Goal: Transaction & Acquisition: Purchase product/service

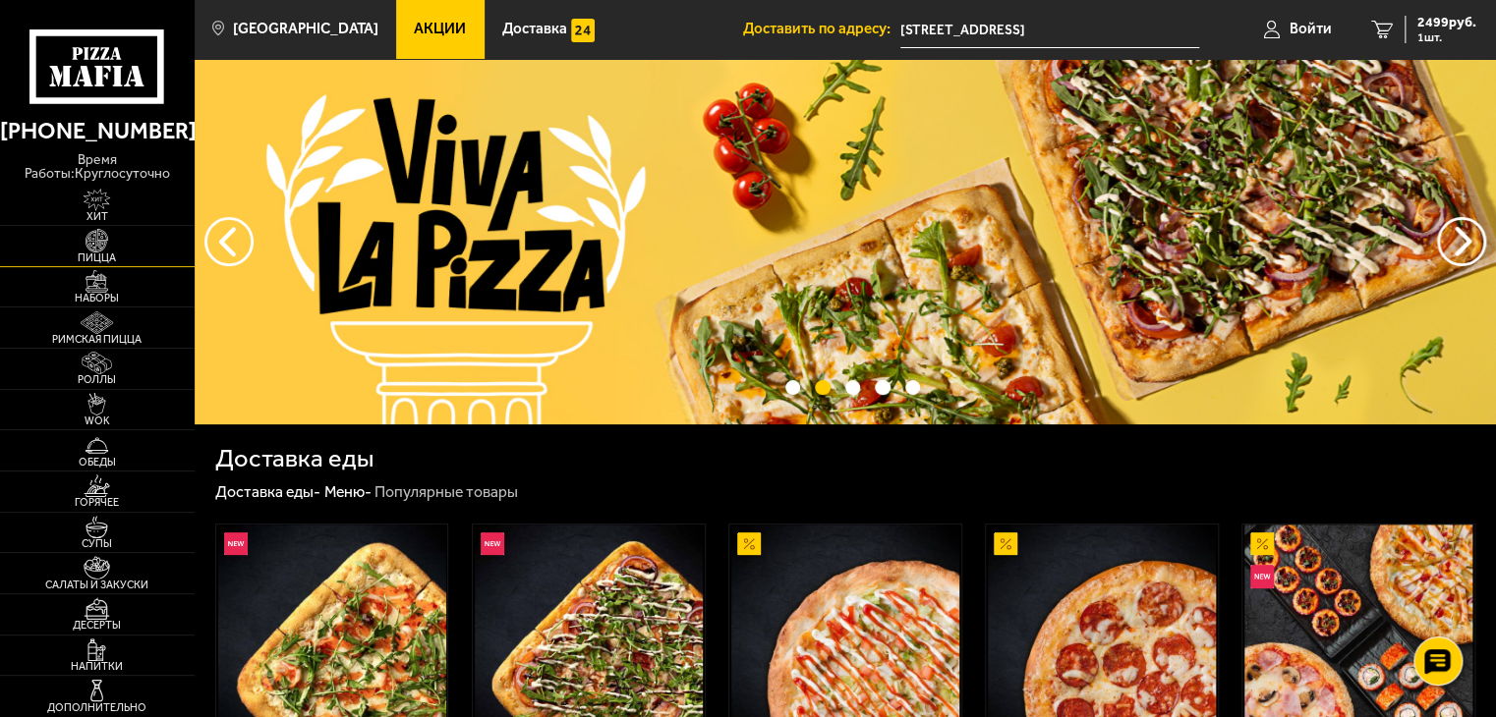
click at [94, 234] on img at bounding box center [97, 240] width 60 height 23
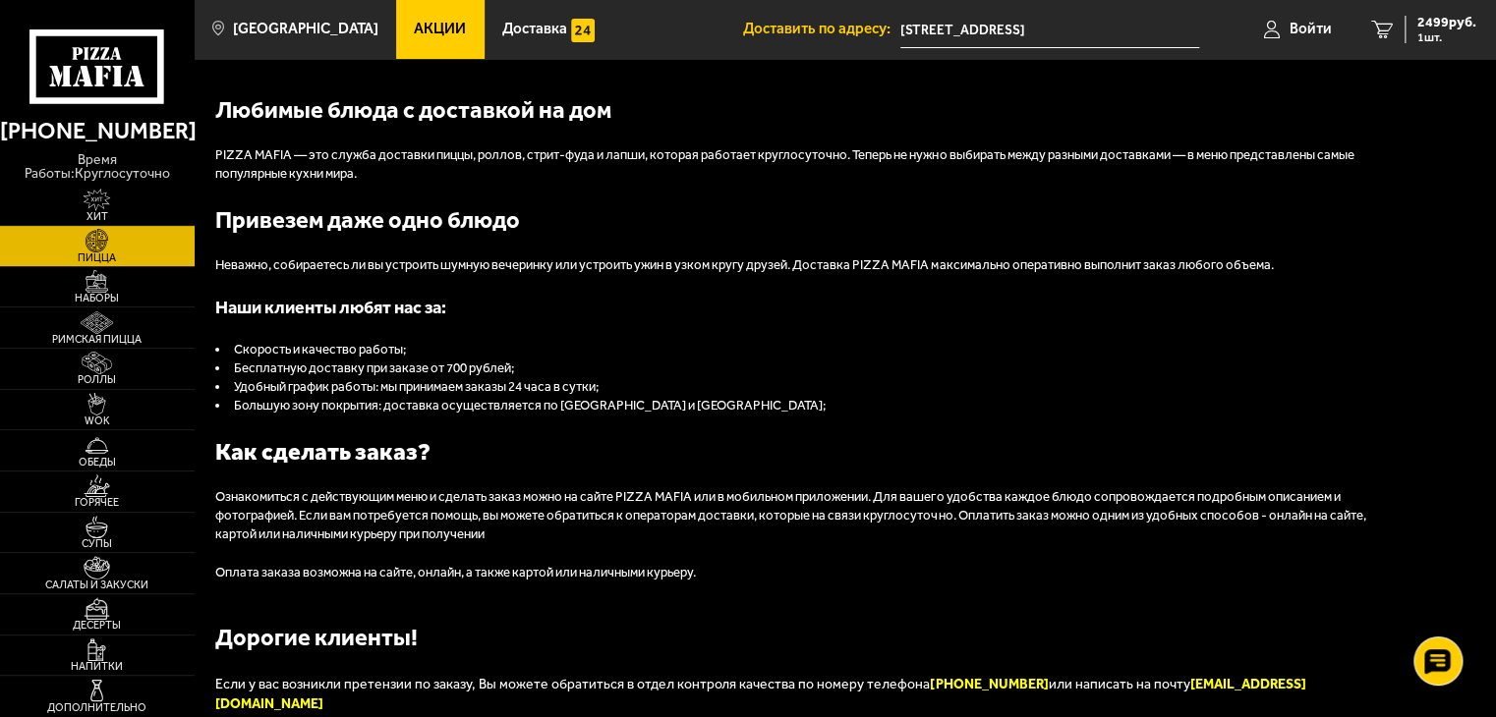
click at [105, 237] on img at bounding box center [97, 240] width 60 height 23
click at [81, 229] on img at bounding box center [97, 240] width 60 height 23
click at [93, 73] on icon at bounding box center [96, 66] width 135 height 75
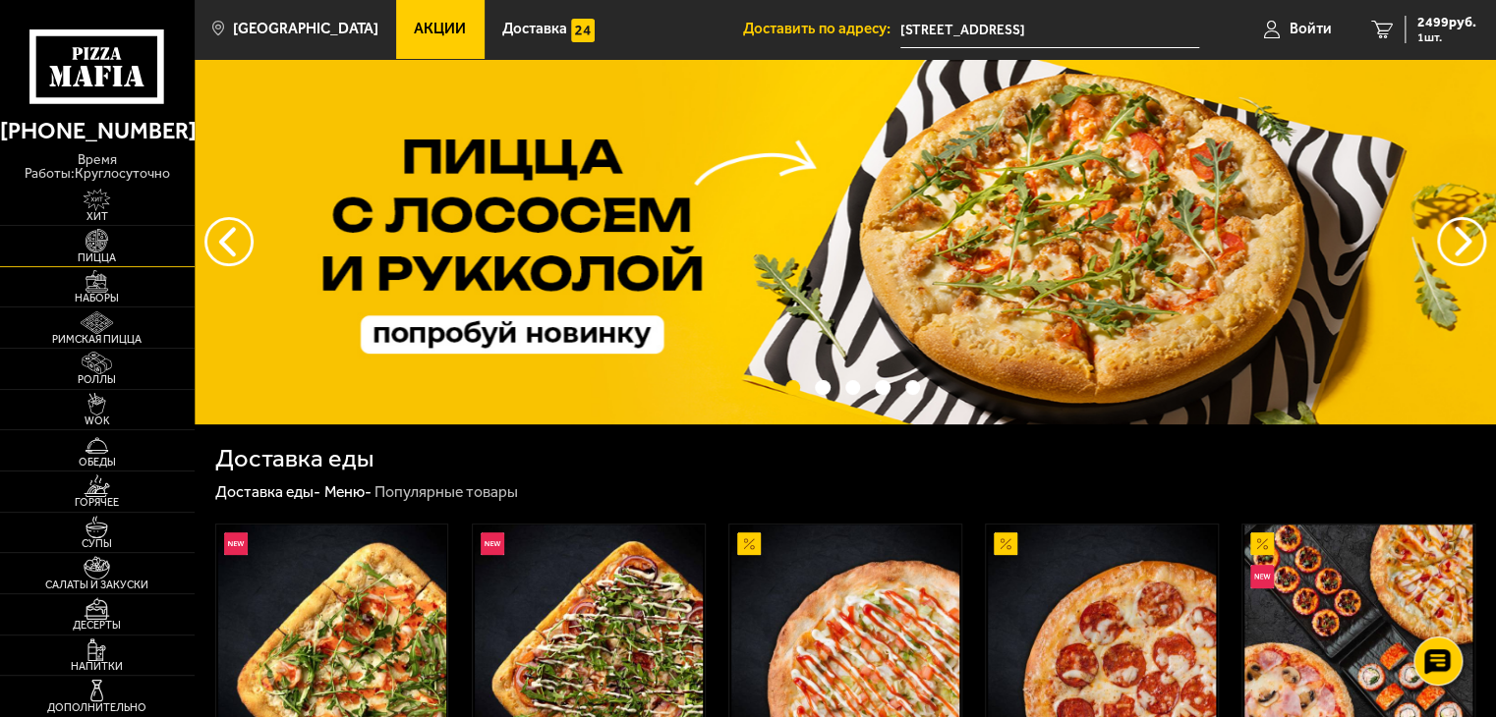
click at [103, 229] on img at bounding box center [97, 240] width 60 height 23
